Goal: Information Seeking & Learning: Learn about a topic

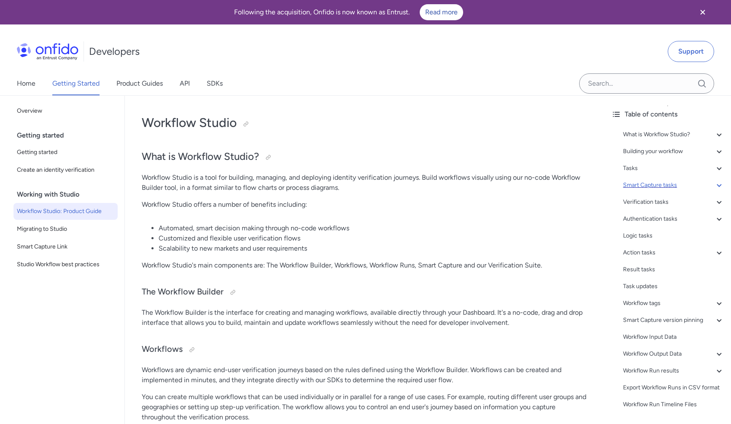
click at [716, 184] on icon at bounding box center [719, 185] width 10 height 10
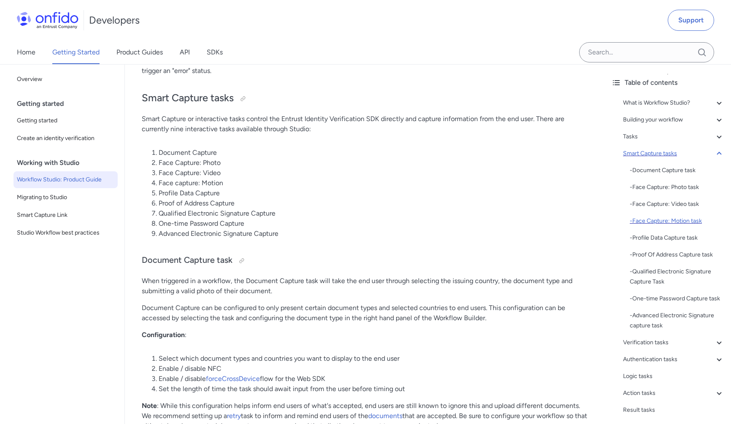
click at [646, 218] on div "- Face Capture: Motion task" at bounding box center [677, 221] width 94 height 10
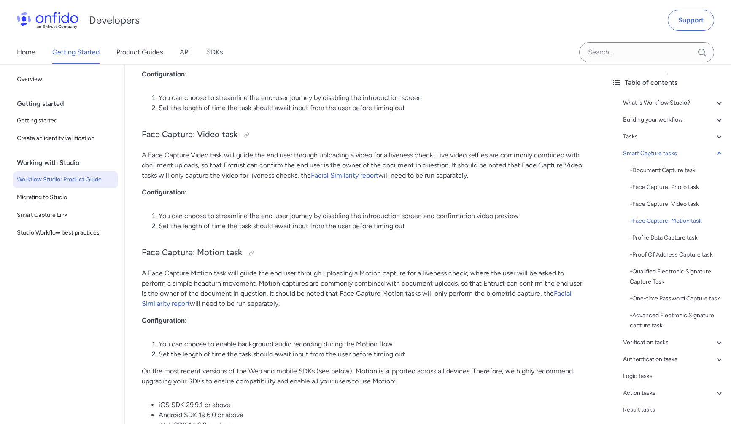
scroll to position [3103, 0]
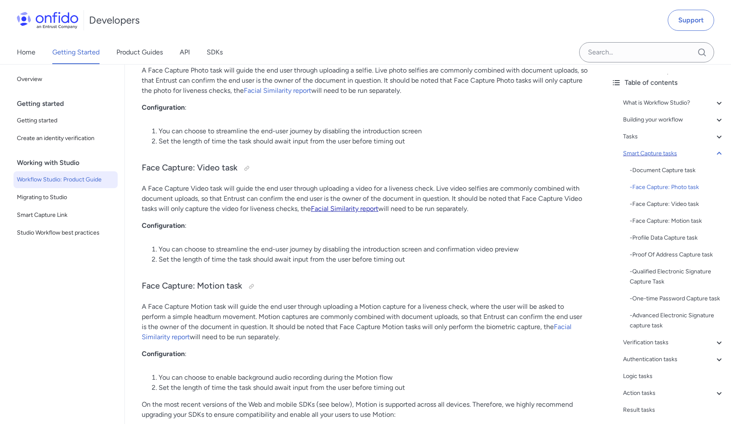
click at [338, 210] on link "Facial Similarity report" at bounding box center [344, 209] width 67 height 8
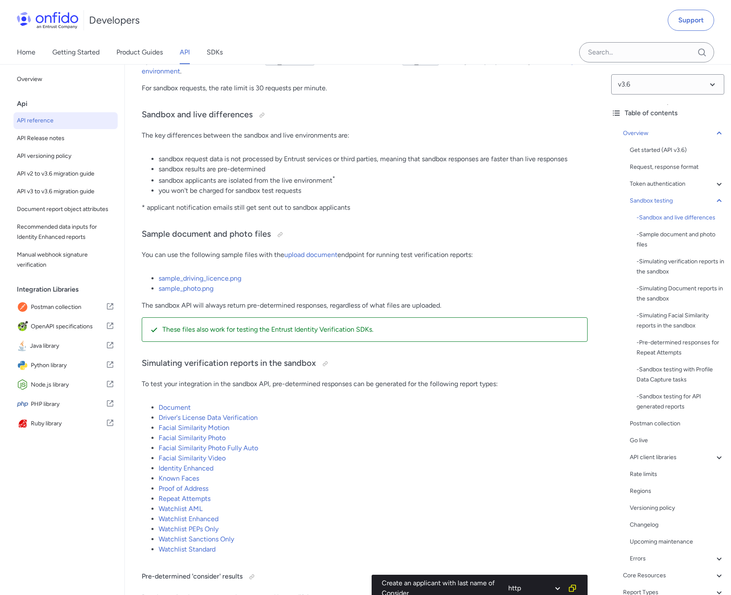
scroll to position [1401, 0]
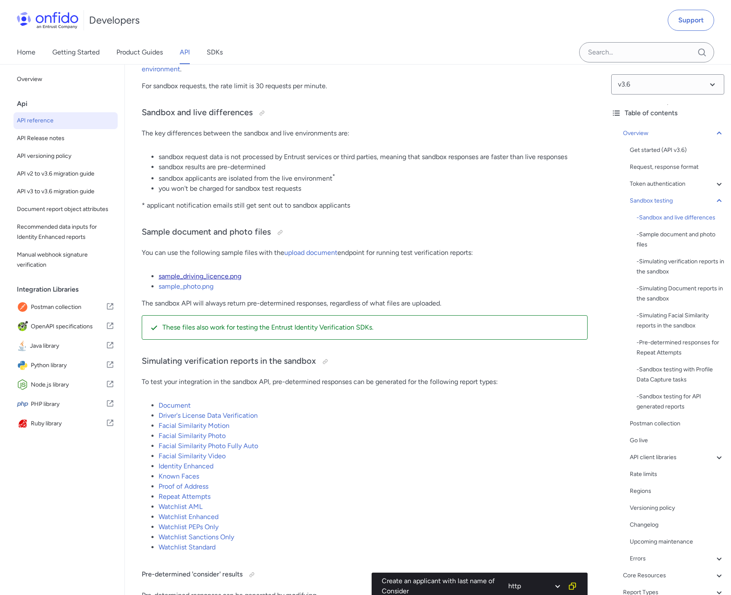
click at [215, 277] on link "sample_driving_licence.png" at bounding box center [200, 276] width 83 height 8
click at [188, 286] on link "sample_photo.png" at bounding box center [186, 286] width 55 height 8
click at [247, 414] on link "Driver's License Data Verification" at bounding box center [208, 415] width 99 height 8
